Goal: Task Accomplishment & Management: Manage account settings

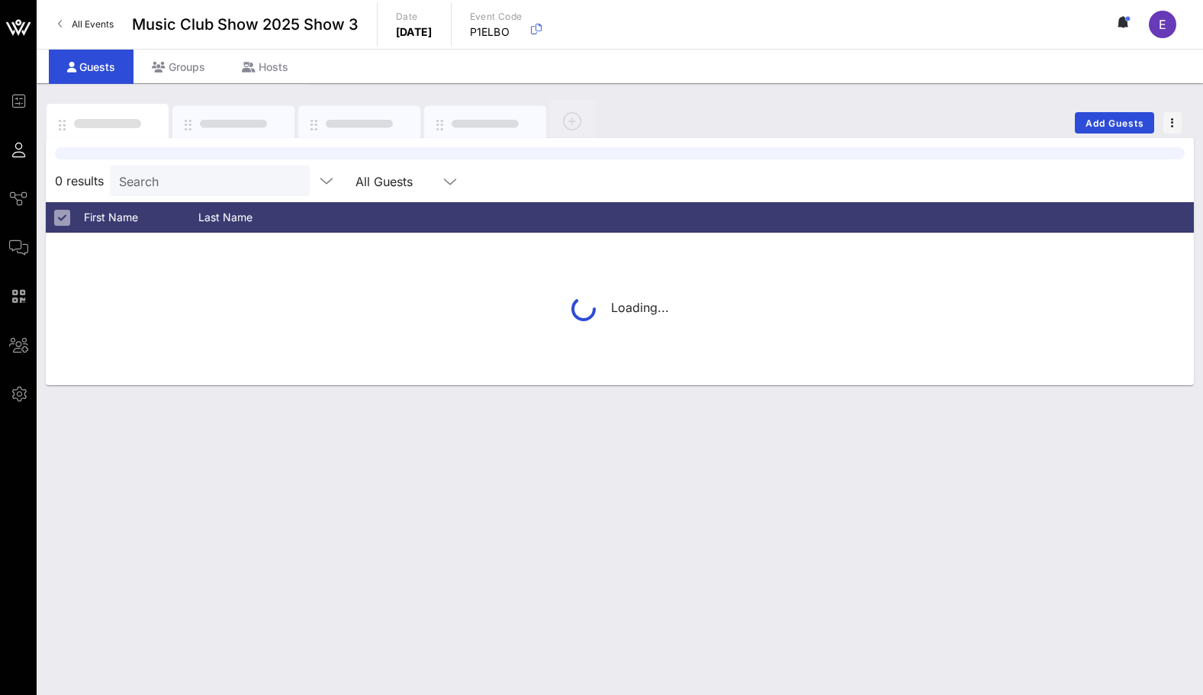
click at [204, 70] on div "Groups" at bounding box center [179, 67] width 90 height 34
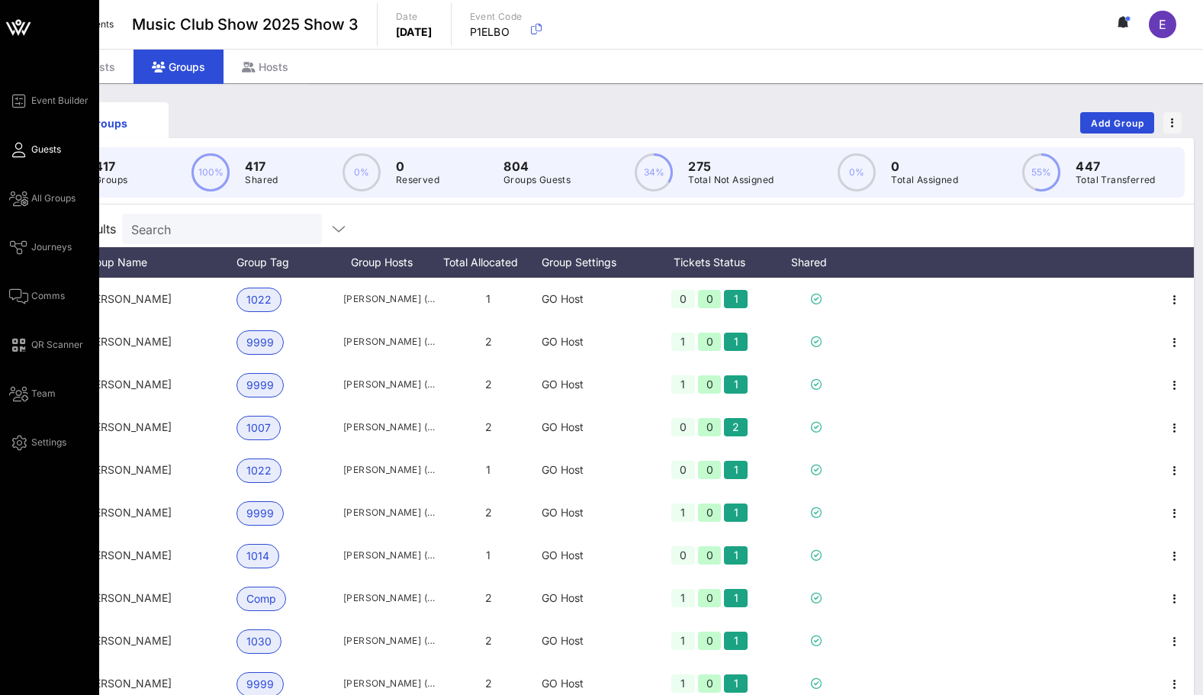
click at [31, 152] on span "Guests" at bounding box center [46, 150] width 30 height 14
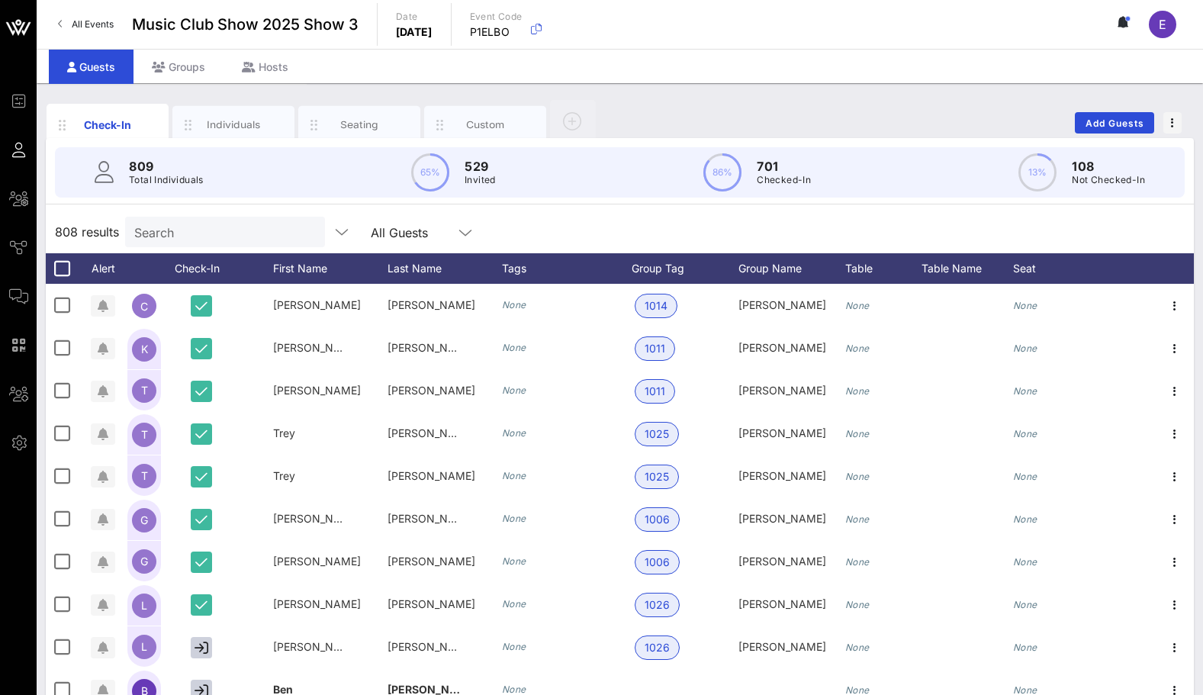
click at [95, 21] on span "All Events" at bounding box center [93, 23] width 42 height 11
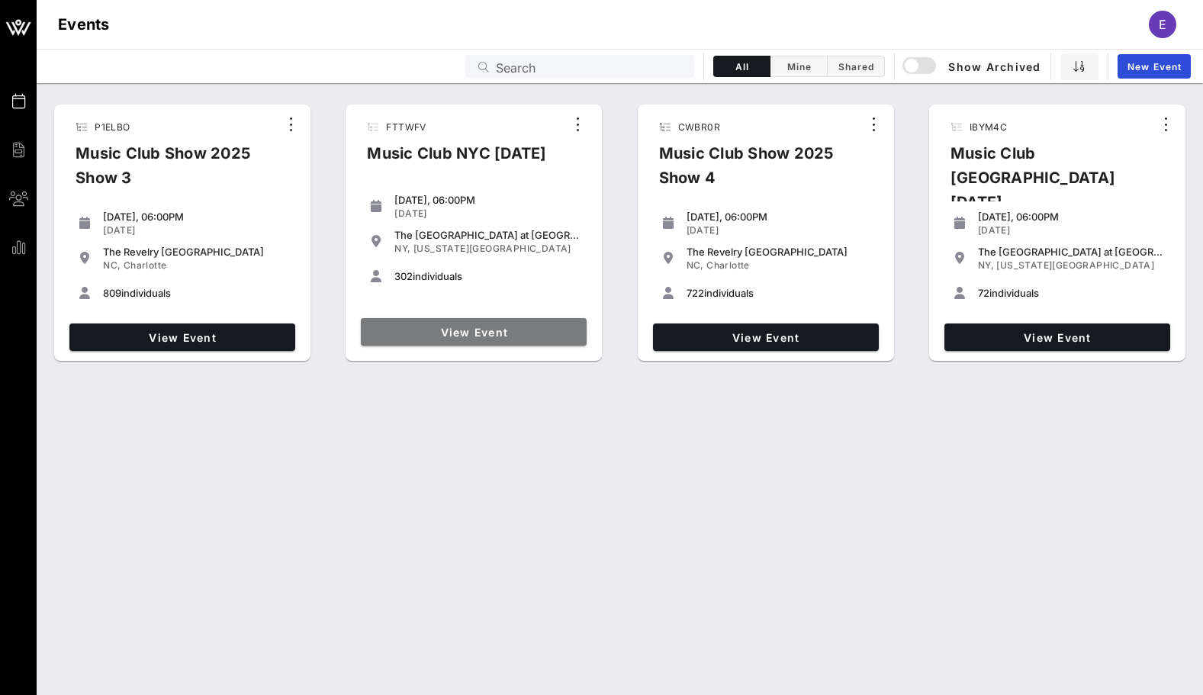
click at [528, 333] on span "View Event" at bounding box center [474, 332] width 214 height 13
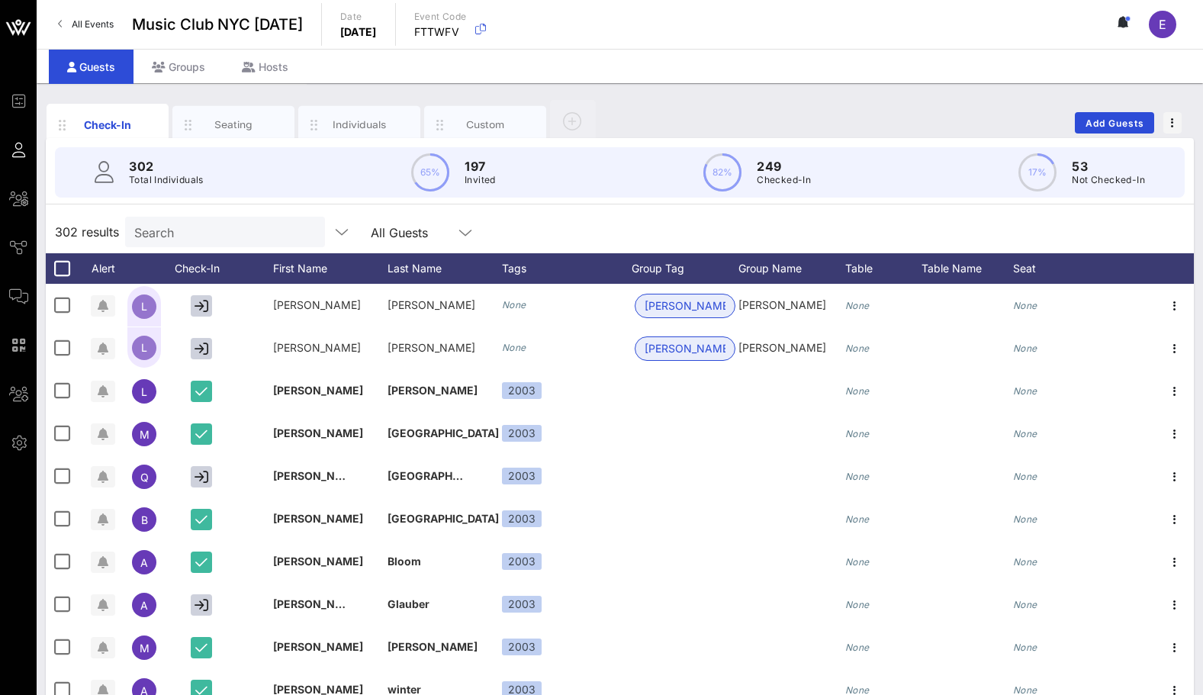
click at [66, 18] on link "All Events" at bounding box center [86, 24] width 74 height 24
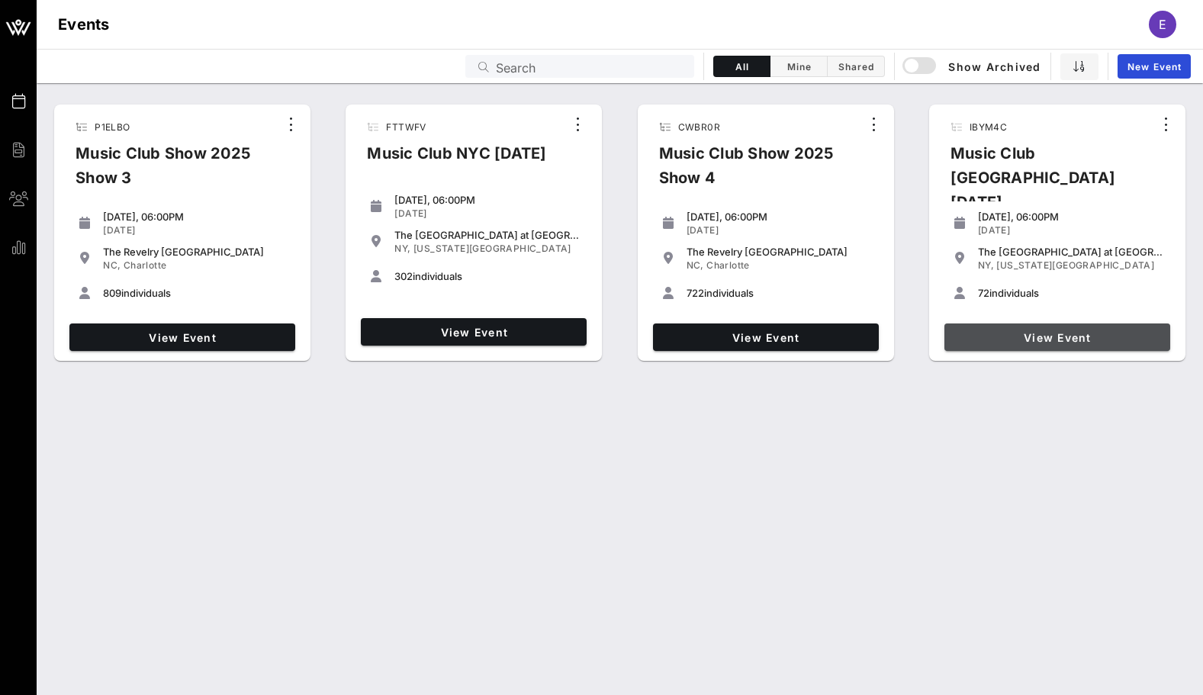
click at [981, 340] on link "View Event" at bounding box center [1058, 337] width 226 height 27
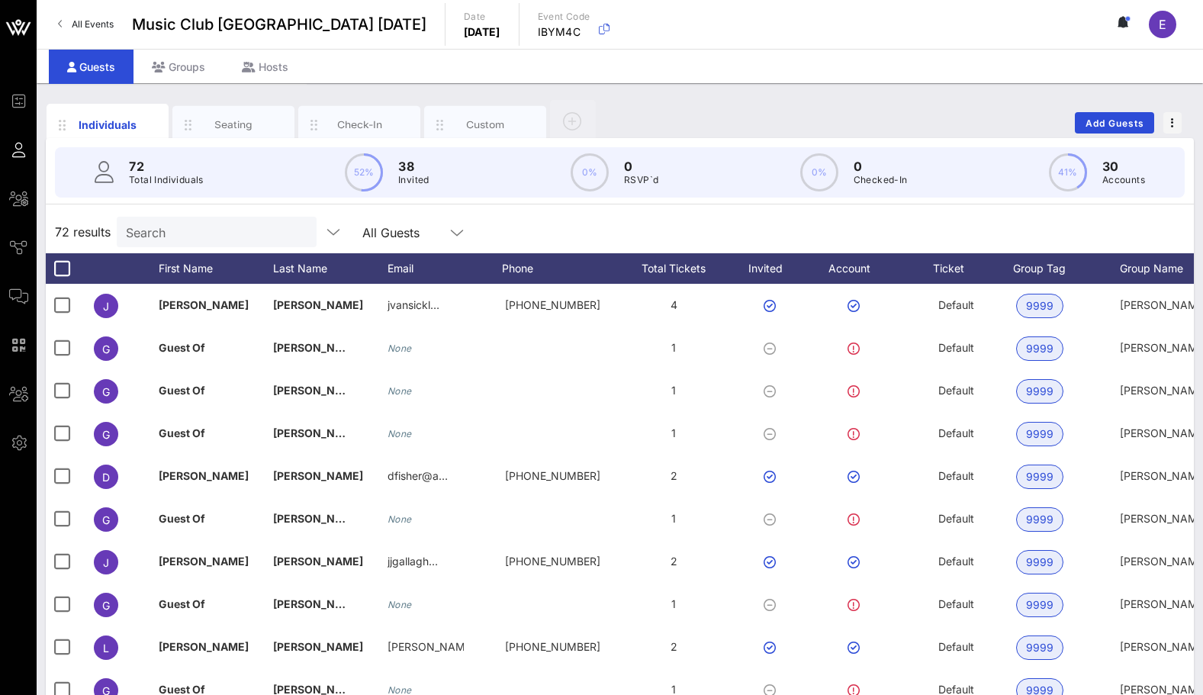
click at [95, 20] on span "All Events" at bounding box center [93, 23] width 42 height 11
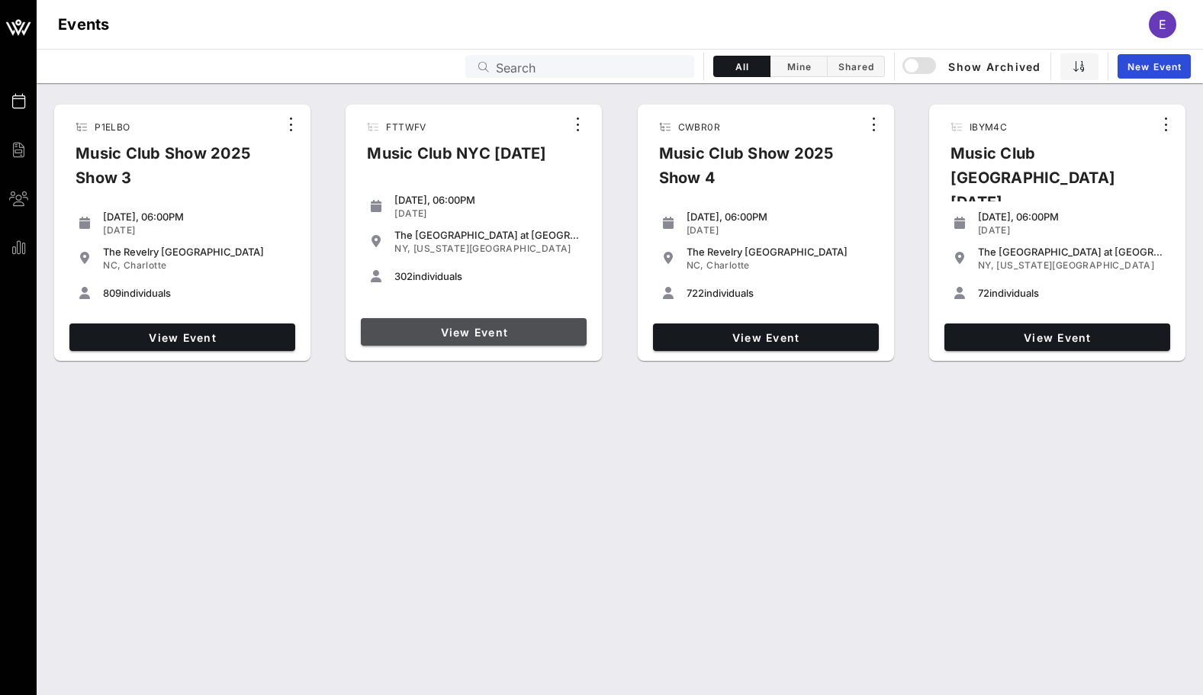
click at [526, 326] on span "View Event" at bounding box center [474, 332] width 214 height 13
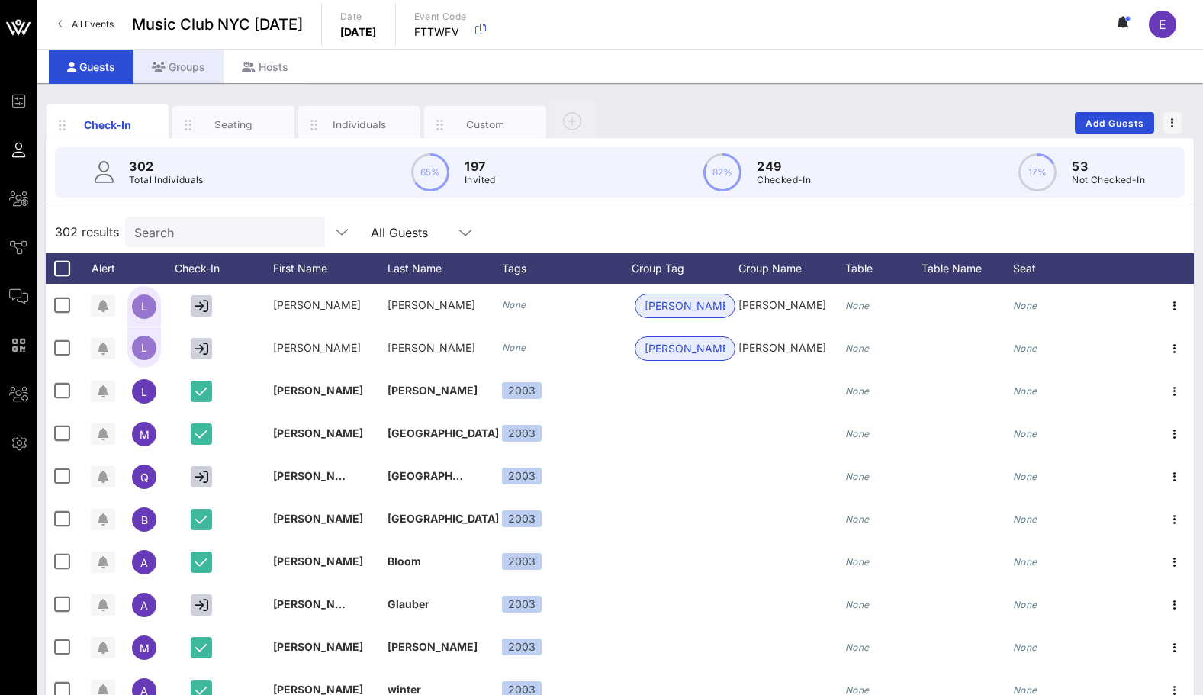
click at [166, 57] on div "Groups" at bounding box center [179, 67] width 90 height 34
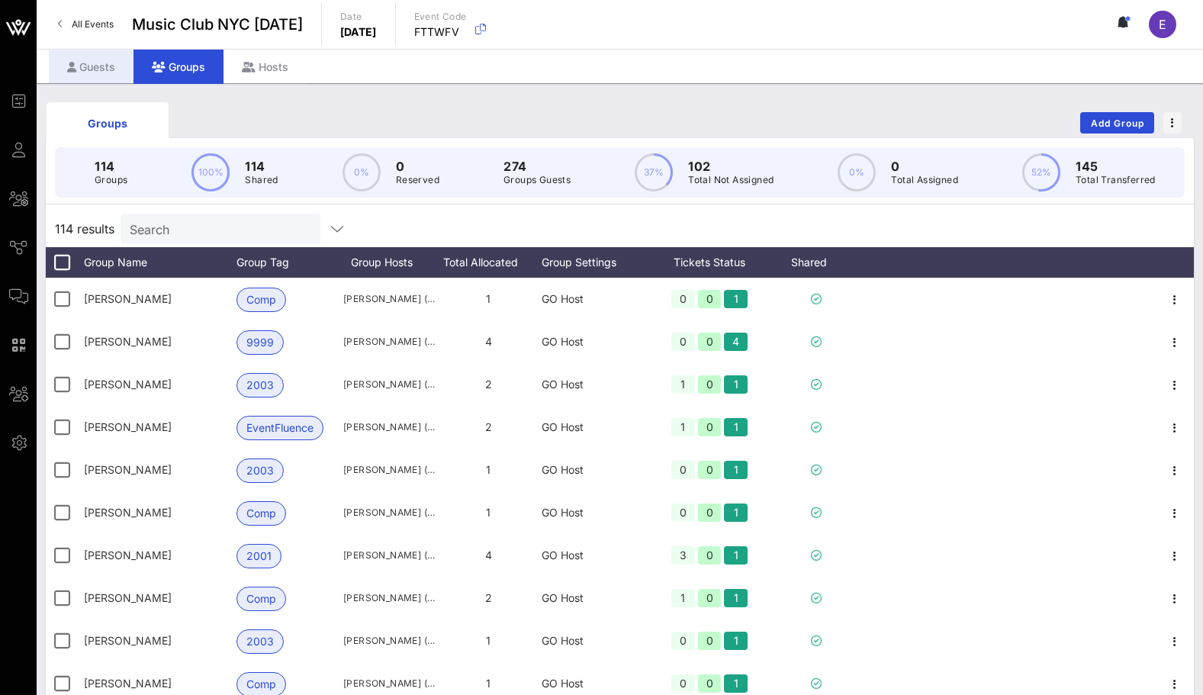
click at [111, 66] on div "Guests" at bounding box center [91, 67] width 85 height 34
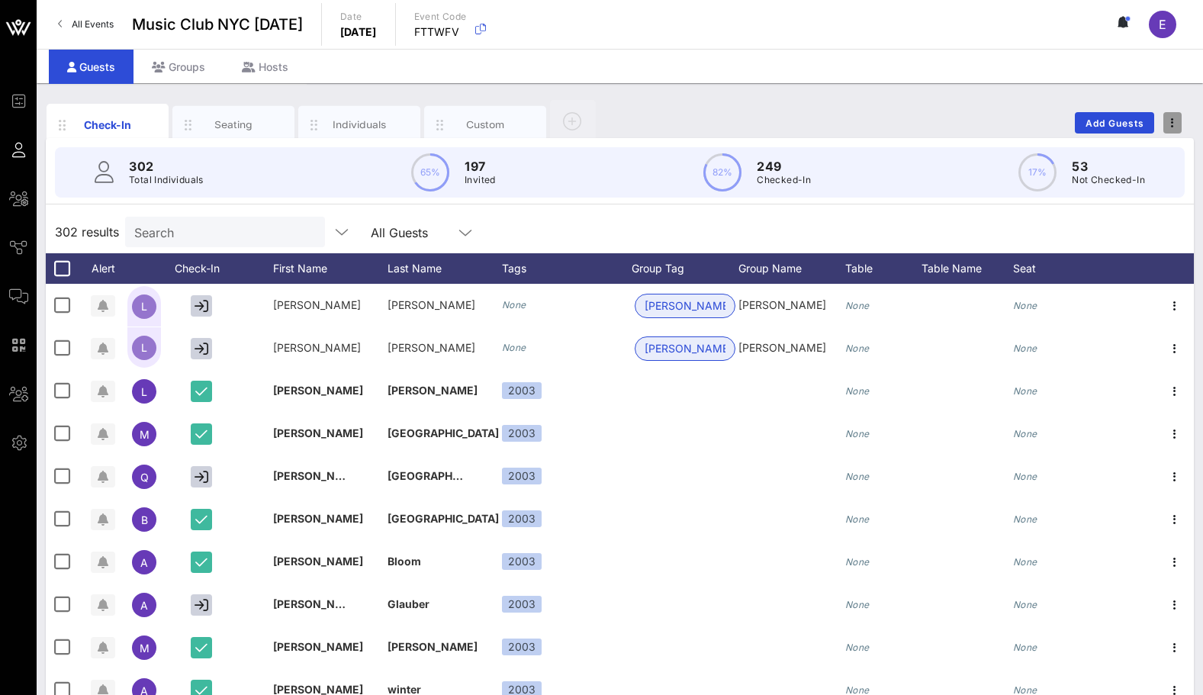
click at [1169, 128] on button "button" at bounding box center [1173, 122] width 18 height 21
click at [1154, 147] on div "Export To CSV" at bounding box center [1144, 149] width 73 height 12
click at [245, 227] on input "text" at bounding box center [223, 232] width 179 height 20
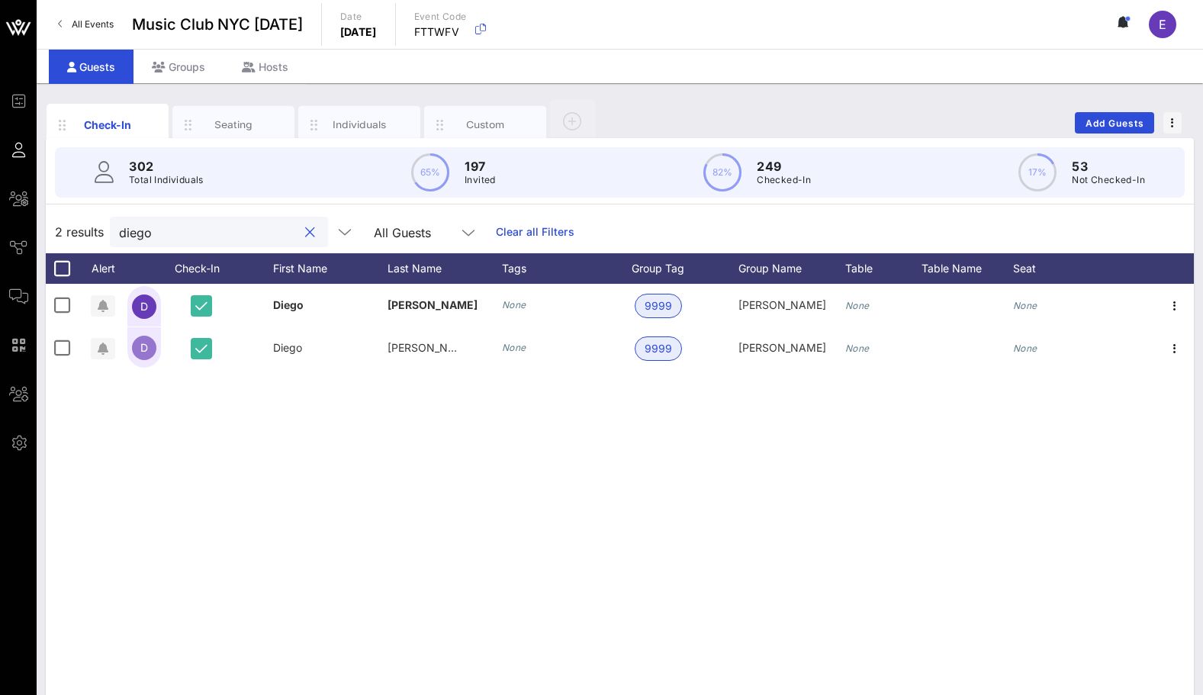
type input "diego"
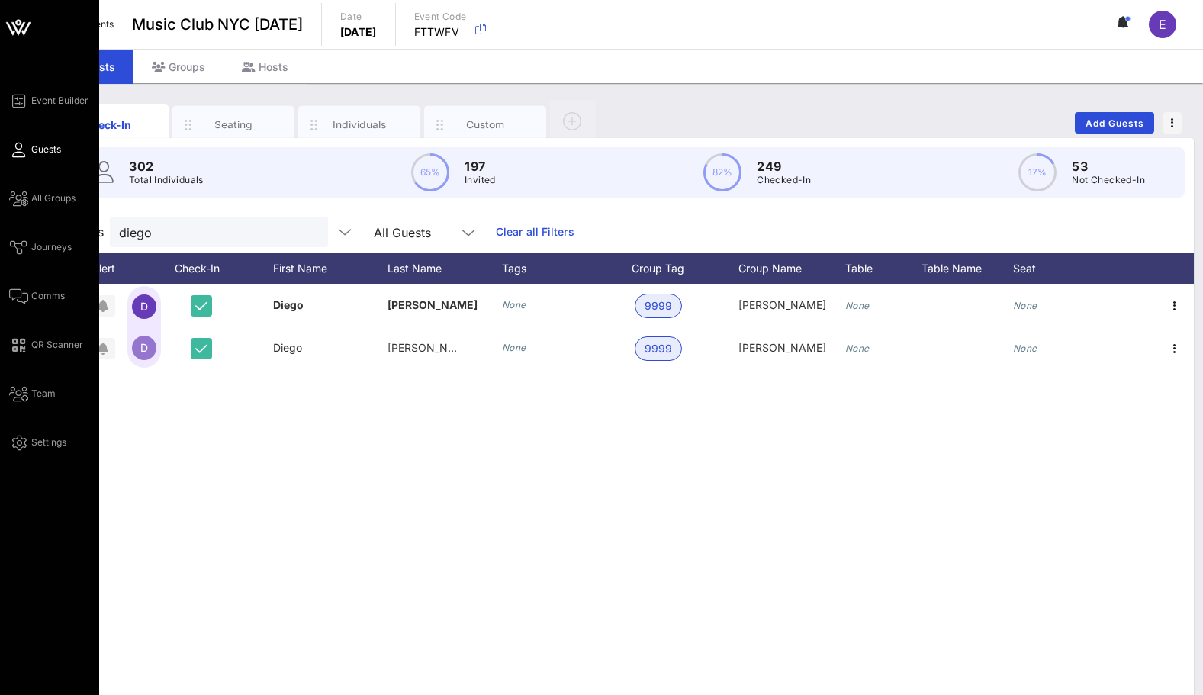
click at [26, 153] on link "Guests" at bounding box center [35, 149] width 52 height 18
